Goal: Task Accomplishment & Management: Manage account settings

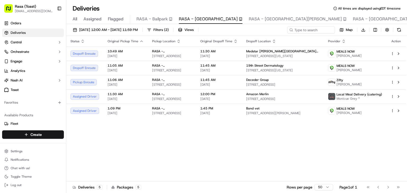
click at [189, 168] on div "Status Original Pickup Time Pickup Location Original Dropoff Time Dropoff Locat…" at bounding box center [235, 109] width 339 height 146
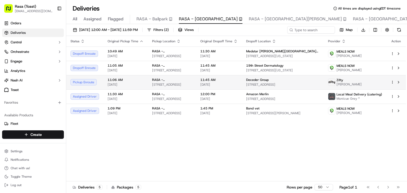
click at [335, 83] on img at bounding box center [331, 82] width 7 height 7
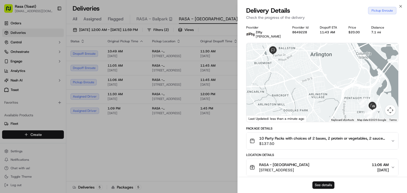
click at [317, 185] on button "See details" at bounding box center [323, 185] width 22 height 7
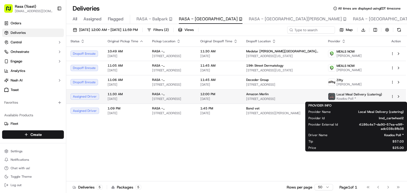
click at [343, 97] on span "Koudou Poll *" at bounding box center [359, 99] width 46 height 4
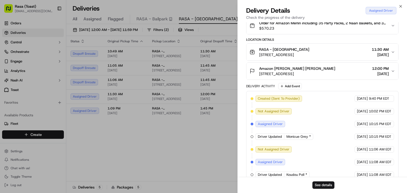
scroll to position [131, 0]
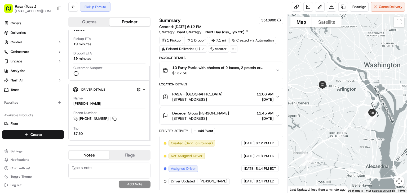
scroll to position [52, 0]
click at [58, 163] on button "Notifications" at bounding box center [33, 159] width 62 height 7
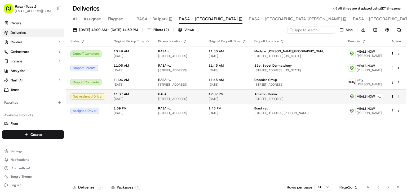
click at [90, 92] on td "Not Assigned Driver" at bounding box center [87, 97] width 43 height 14
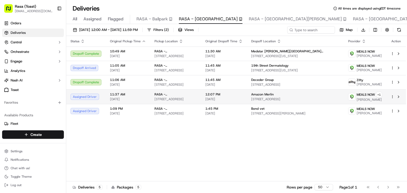
click at [359, 102] on span "[PERSON_NAME]" at bounding box center [368, 100] width 25 height 4
